Goal: Information Seeking & Learning: Understand process/instructions

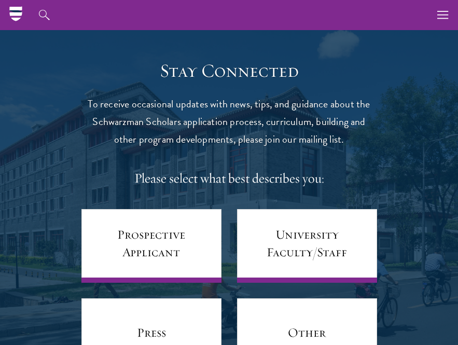
scroll to position [4054, 0]
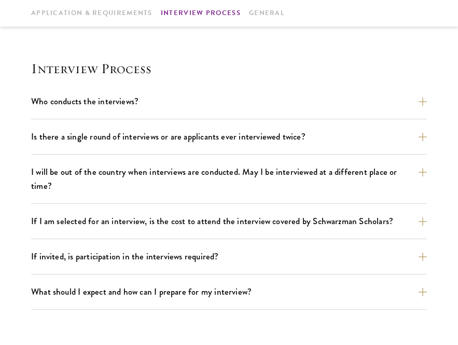
scroll to position [1078, 0]
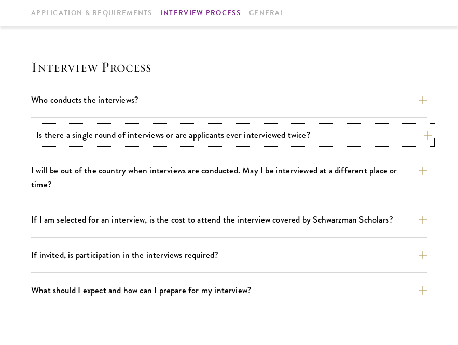
click at [316, 133] on button "Is there a single round of interviews or are applicants ever interviewed twice?" at bounding box center [234, 135] width 396 height 18
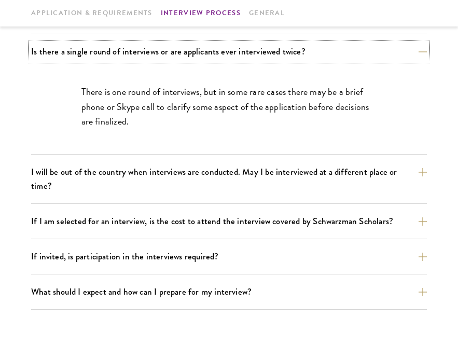
scroll to position [1171, 0]
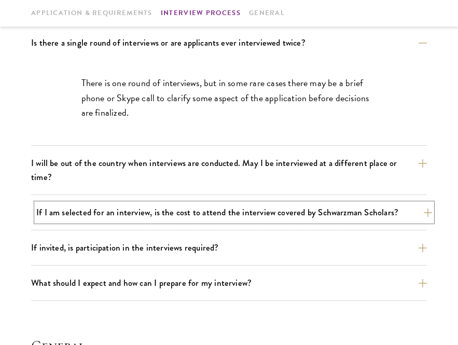
click at [298, 209] on button "If I am selected for an interview, is the cost to attend the interview covered …" at bounding box center [234, 212] width 396 height 18
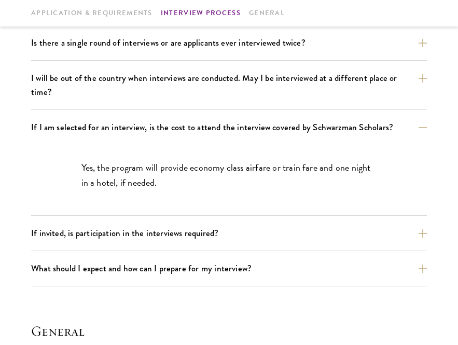
click at [268, 250] on div "Who conducts the interviews? Interview panelists are distinguished senior figur…" at bounding box center [229, 142] width 396 height 288
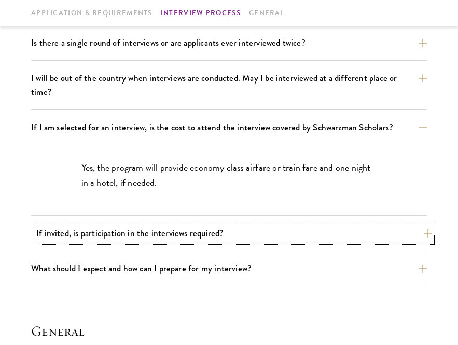
click at [274, 234] on button "If invited, is participation in the interviews required?" at bounding box center [234, 233] width 396 height 18
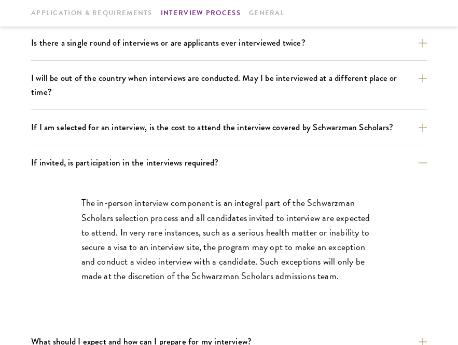
click at [293, 193] on div "The in-person interview component is an integral part of the Schwarzman Scholar…" at bounding box center [229, 244] width 358 height 129
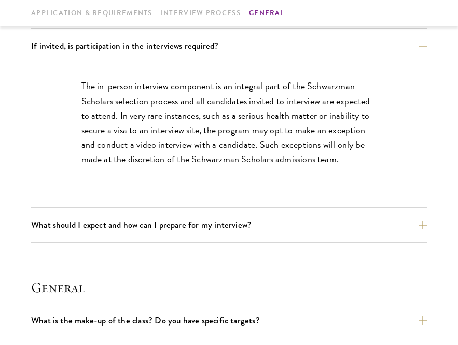
scroll to position [1289, 0]
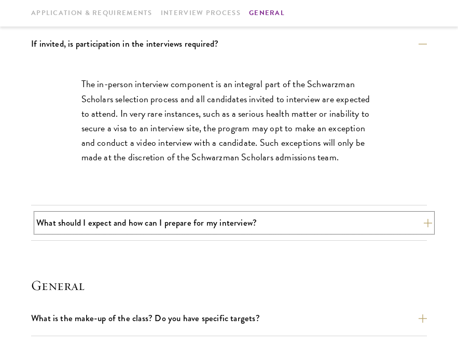
click at [255, 218] on button "What should I expect and how can I prepare for my interview?" at bounding box center [234, 223] width 396 height 18
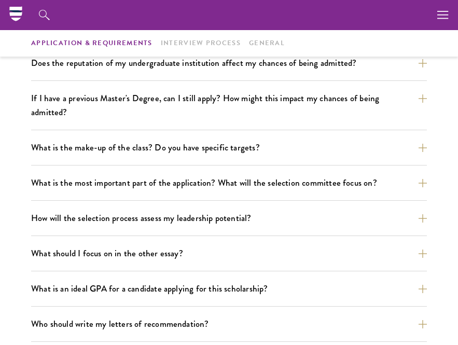
scroll to position [0, 0]
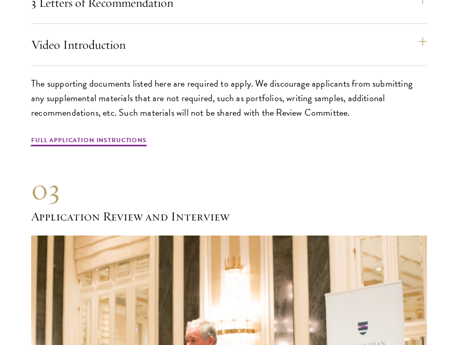
scroll to position [3297, 0]
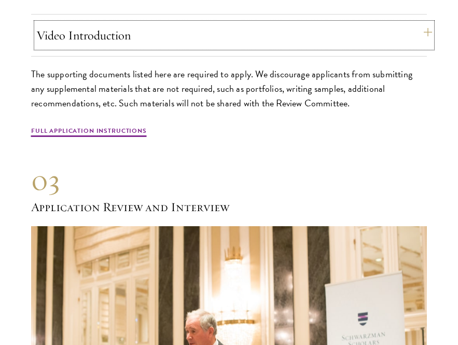
click at [121, 39] on button "Video Introduction" at bounding box center [234, 35] width 396 height 25
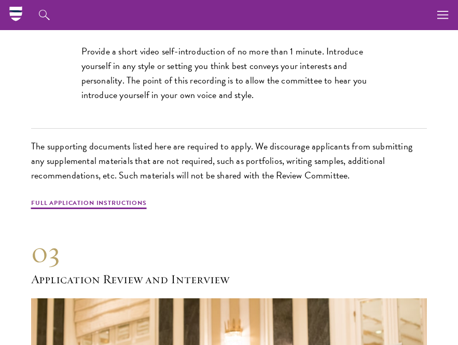
scroll to position [3319, 0]
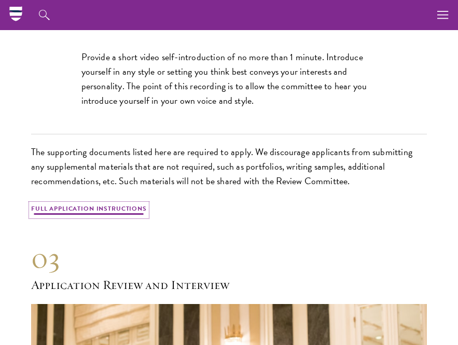
click at [137, 208] on link "Full Application Instructions" at bounding box center [89, 210] width 116 height 12
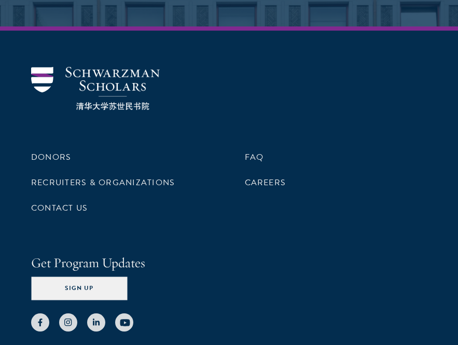
scroll to position [2321, 0]
